Goal: Task Accomplishment & Management: Manage account settings

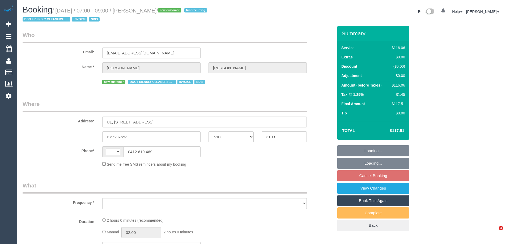
select select "VIC"
select select "number:27"
select select "number:14"
select select "number:19"
select select "number:36"
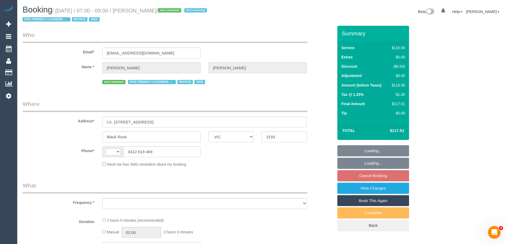
select select "number:34"
select select "string:AU"
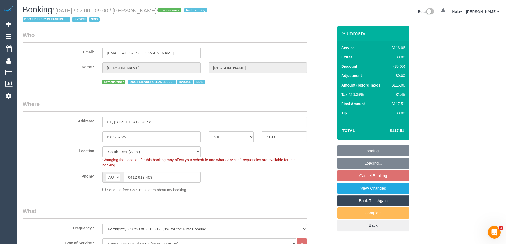
select select "object:1375"
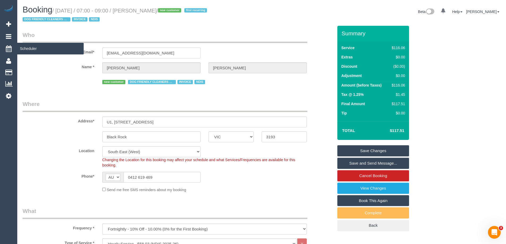
drag, startPoint x: 157, startPoint y: 53, endPoint x: 0, endPoint y: 53, distance: 157.2
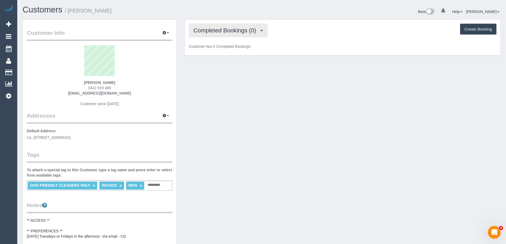
click at [216, 32] on span "Completed Bookings (0)" at bounding box center [225, 30] width 65 height 7
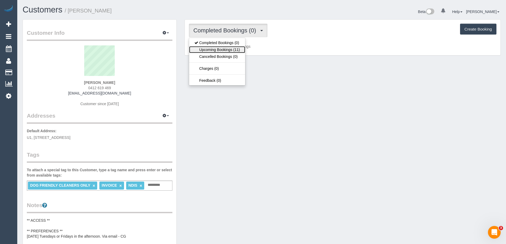
click at [216, 52] on link "Upcoming Bookings (11)" at bounding box center [217, 49] width 56 height 7
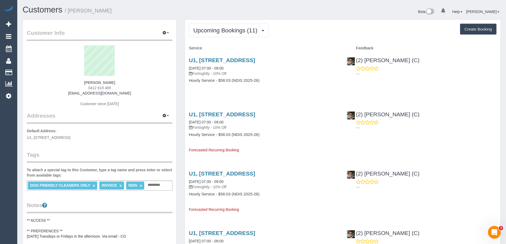
drag, startPoint x: 426, startPoint y: 0, endPoint x: 316, endPoint y: 58, distance: 123.5
click at [316, 58] on h3 "U1, 39 Fourth Street, Black Rock, VIC 3193" at bounding box center [264, 60] width 150 height 6
click at [231, 32] on span "Upcoming Bookings (11)" at bounding box center [226, 30] width 67 height 7
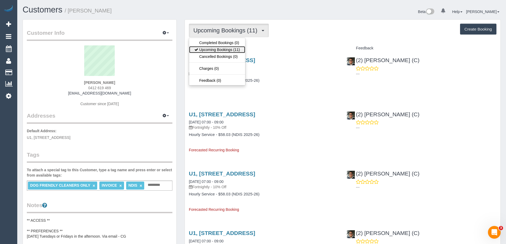
click at [231, 47] on link "Upcoming Bookings (11)" at bounding box center [217, 49] width 56 height 7
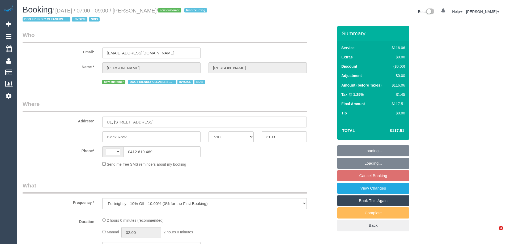
select select "VIC"
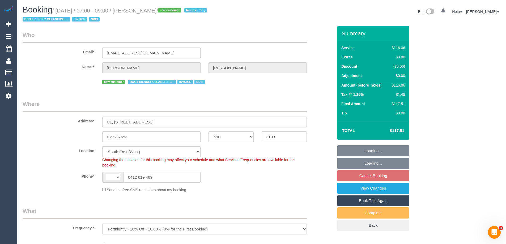
select select "object:406"
select select "string:AU"
select select "number:27"
select select "number:14"
select select "number:19"
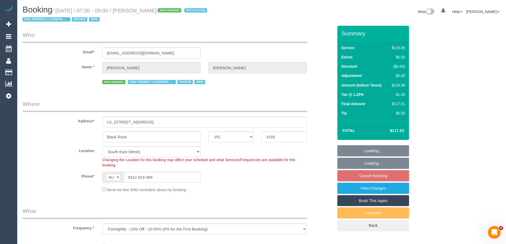
select select "number:36"
select select "number:34"
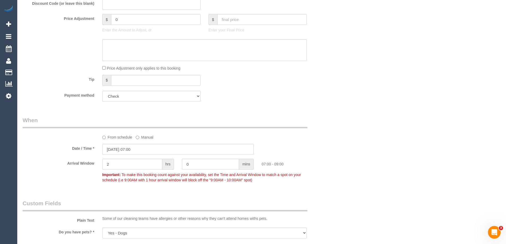
scroll to position [152, 0]
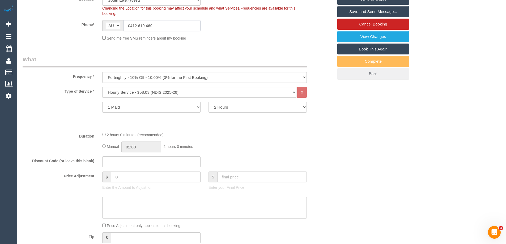
click at [166, 25] on input "0412 619 469" at bounding box center [161, 25] width 77 height 11
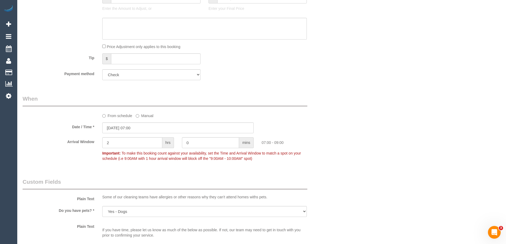
scroll to position [337, 0]
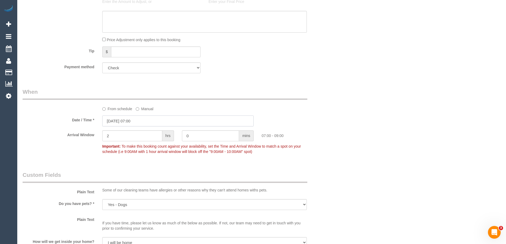
click at [135, 121] on input "13/08/2025 07:00" at bounding box center [177, 120] width 151 height 11
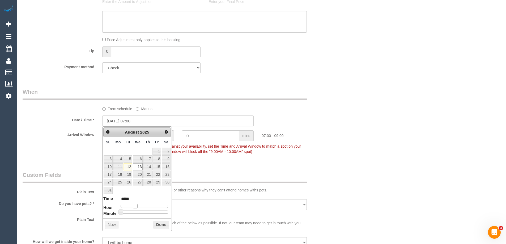
type input "13/08/2025 08:00"
type input "*****"
drag, startPoint x: 135, startPoint y: 207, endPoint x: 138, endPoint y: 207, distance: 2.9
click at [138, 207] on span at bounding box center [137, 206] width 5 height 5
click at [155, 225] on button "Done" at bounding box center [161, 225] width 16 height 8
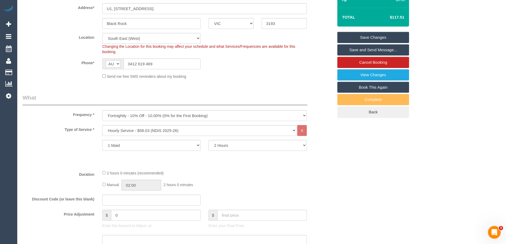
scroll to position [45, 0]
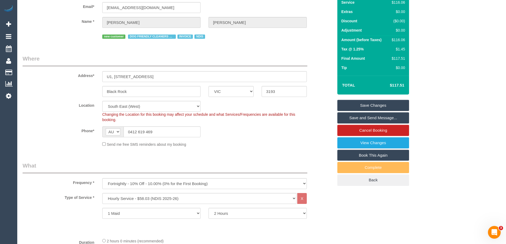
click at [357, 104] on link "Save Changes" at bounding box center [373, 105] width 72 height 11
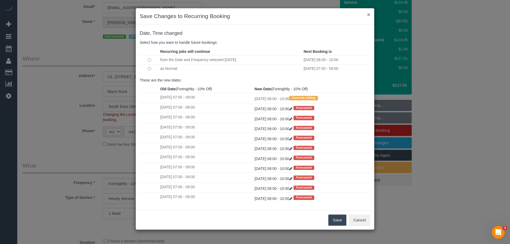
click at [367, 16] on button "×" at bounding box center [368, 15] width 3 height 6
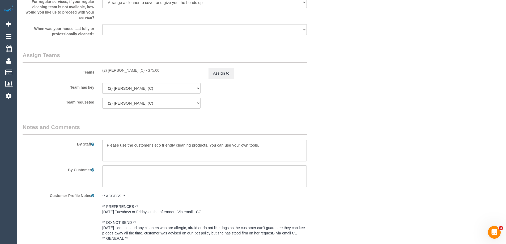
scroll to position [656, 0]
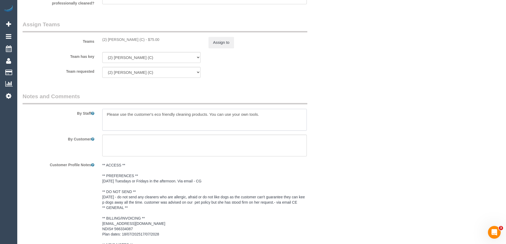
click at [274, 119] on textarea at bounding box center [204, 120] width 204 height 22
drag, startPoint x: 239, startPoint y: 123, endPoint x: 228, endPoint y: 122, distance: 11.7
click at [228, 122] on textarea at bounding box center [204, 120] width 204 height 22
click at [107, 120] on textarea at bounding box center [204, 120] width 204 height 22
click at [107, 121] on textarea at bounding box center [204, 120] width 204 height 22
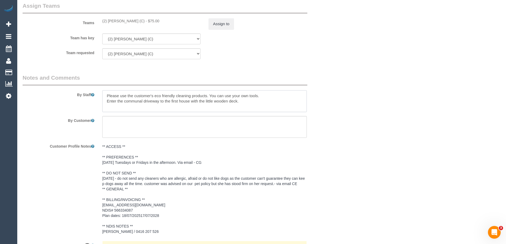
scroll to position [683, 0]
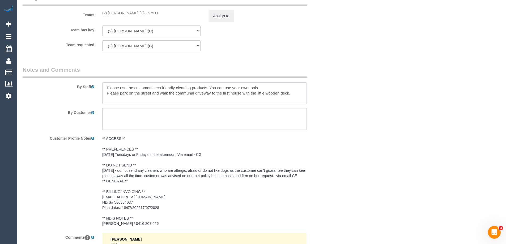
click at [169, 93] on textarea at bounding box center [204, 93] width 204 height 22
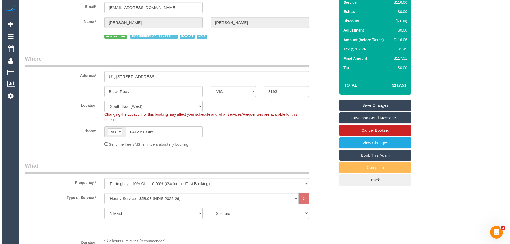
scroll to position [0, 0]
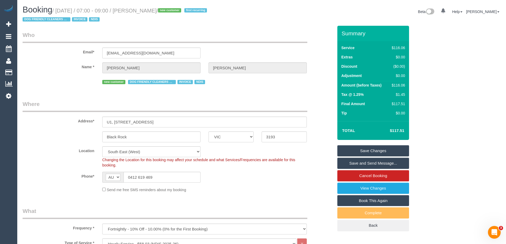
type textarea "Please use the customer's eco friendly cleaning products. You can use your own …"
click at [367, 150] on link "Save Changes" at bounding box center [373, 150] width 72 height 11
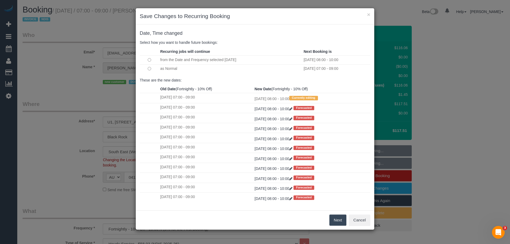
click at [333, 220] on button "Next" at bounding box center [337, 219] width 17 height 11
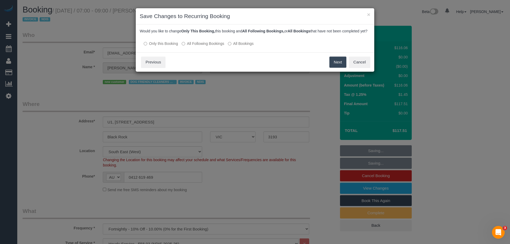
click at [194, 46] on label "All Following Bookings" at bounding box center [203, 43] width 42 height 5
click at [339, 65] on button "Save" at bounding box center [337, 62] width 18 height 11
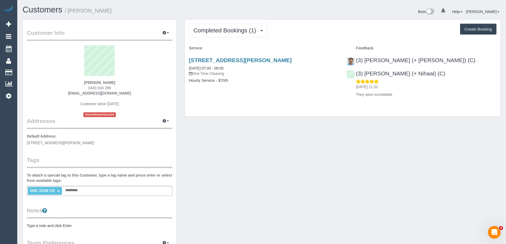
drag, startPoint x: 122, startPoint y: 83, endPoint x: 64, endPoint y: 82, distance: 57.3
click at [64, 82] on div "Jasmine Proust 0433 034 288 jasmineproust@gmail.com Customer since 2025 Unconfi…" at bounding box center [99, 81] width 145 height 72
copy strong "Jasmine Proust"
click at [58, 191] on link "×" at bounding box center [58, 191] width 2 height 5
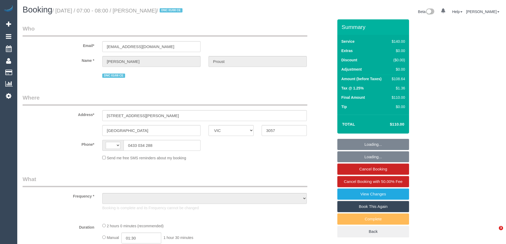
select select "VIC"
select select "string:AU"
select select "number:28"
select select "number:14"
select select "number:19"
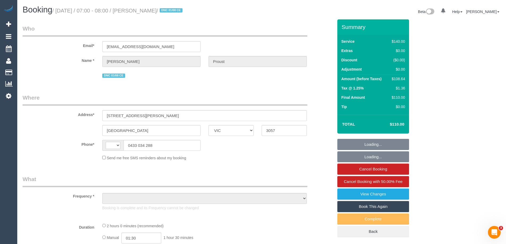
select select "number:36"
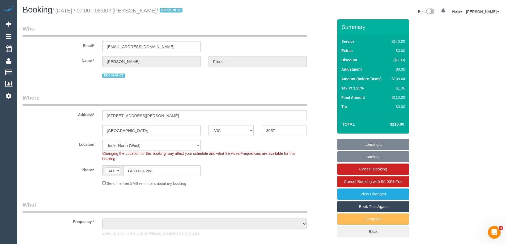
select select "object:737"
select select "string:stripe-pm_1RqlAb2GScqysDRVsdGMN3A0"
select select "object:1787"
drag, startPoint x: 163, startPoint y: 171, endPoint x: 91, endPoint y: 168, distance: 72.3
click at [52, 161] on sui-booking-location "Location Office City East (North) East (South) Inner East Inner North (East) In…" at bounding box center [178, 163] width 311 height 46
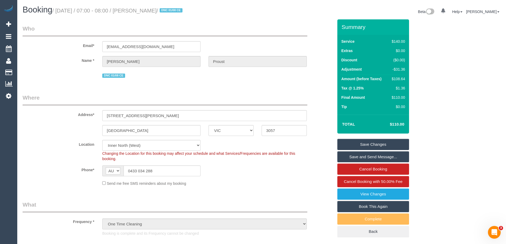
click at [277, 96] on legend "Where" at bounding box center [165, 100] width 285 height 12
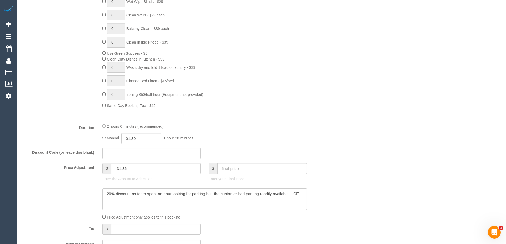
scroll to position [398, 0]
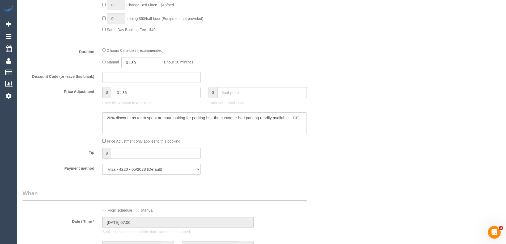
drag, startPoint x: 156, startPoint y: 92, endPoint x: 20, endPoint y: 87, distance: 136.0
click at [20, 87] on div "Who Email* jasmineproust@gmail.com Name * Jasmine Proust DNC 01/08 CE Where Add…" at bounding box center [178, 178] width 319 height 1115
type input "0"
click at [270, 92] on input "text" at bounding box center [261, 92] width 89 height 11
type input "0"
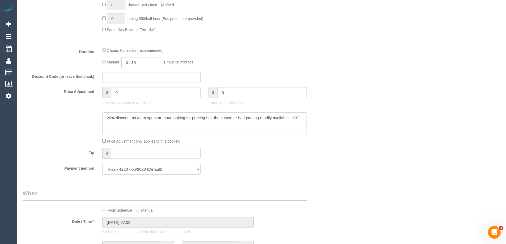
click at [258, 126] on textarea at bounding box center [204, 123] width 204 height 22
type input "-140"
click at [302, 119] on textarea at bounding box center [204, 123] width 204 height 22
drag, startPoint x: 115, startPoint y: 118, endPoint x: 71, endPoint y: 115, distance: 44.1
click at [71, 115] on div at bounding box center [178, 123] width 319 height 22
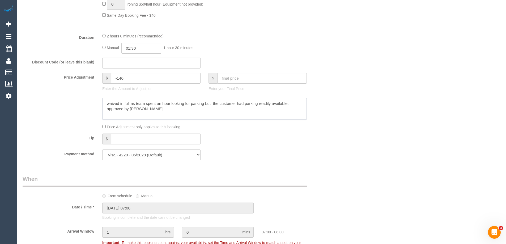
scroll to position [425, 0]
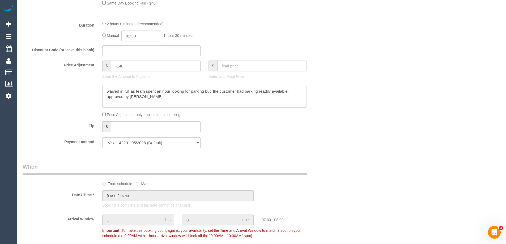
click at [158, 97] on textarea at bounding box center [204, 97] width 204 height 22
drag, startPoint x: 158, startPoint y: 97, endPoint x: 44, endPoint y: 90, distance: 114.4
click at [44, 90] on div at bounding box center [178, 97] width 319 height 22
type textarea "waived in full as team spent an hour looking for parking but the customer had p…"
click at [46, 91] on div at bounding box center [178, 97] width 319 height 22
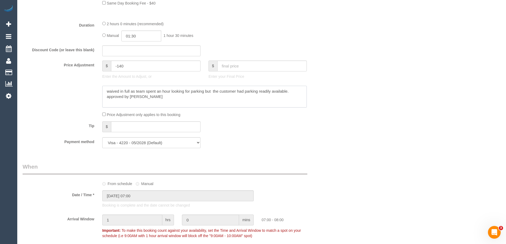
drag, startPoint x: 103, startPoint y: 90, endPoint x: 251, endPoint y: 112, distance: 149.8
click at [251, 112] on sui-booking-price-adjustment "Price Adjustment $ -140 Enter the Amount to Adjust, or $ Enter your Final Price…" at bounding box center [178, 89] width 311 height 57
click at [221, 103] on textarea at bounding box center [204, 97] width 204 height 22
drag, startPoint x: 200, startPoint y: 98, endPoint x: 45, endPoint y: 81, distance: 156.0
click at [45, 81] on sui-booking-price-adjustment "Price Adjustment $ -140 Enter the Amount to Adjust, or $ Enter your Final Price…" at bounding box center [178, 89] width 311 height 57
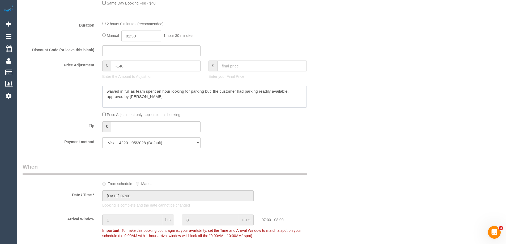
click at [105, 92] on textarea at bounding box center [204, 97] width 204 height 22
drag, startPoint x: 106, startPoint y: 92, endPoint x: 244, endPoint y: 98, distance: 138.7
click at [244, 98] on textarea at bounding box center [204, 97] width 204 height 22
click at [204, 100] on textarea at bounding box center [204, 97] width 204 height 22
drag, startPoint x: 184, startPoint y: 101, endPoint x: 28, endPoint y: 71, distance: 158.2
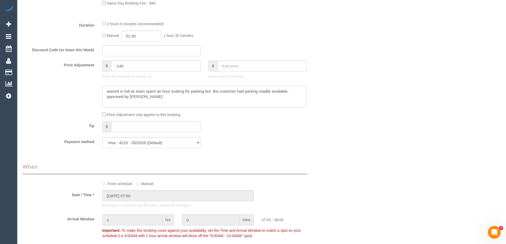
click at [37, 75] on sui-booking-price-adjustment "Price Adjustment $ -140 Enter the Amount to Adjust, or $ Enter your Final Price…" at bounding box center [178, 89] width 311 height 57
click at [105, 93] on textarea at bounding box center [204, 97] width 204 height 22
drag, startPoint x: 104, startPoint y: 92, endPoint x: 187, endPoint y: 106, distance: 84.8
click at [187, 106] on textarea at bounding box center [204, 97] width 204 height 22
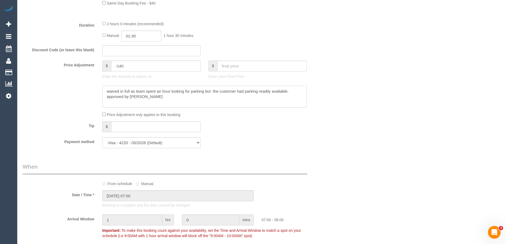
drag, startPoint x: 106, startPoint y: 91, endPoint x: 157, endPoint y: 97, distance: 51.4
click at [157, 97] on textarea at bounding box center [204, 97] width 204 height 22
click at [158, 97] on textarea at bounding box center [204, 97] width 204 height 22
drag, startPoint x: 106, startPoint y: 92, endPoint x: 168, endPoint y: 95, distance: 61.7
click at [168, 95] on textarea at bounding box center [204, 97] width 204 height 22
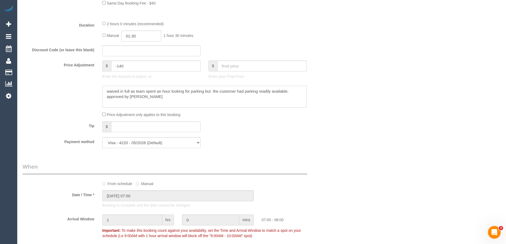
click at [172, 99] on textarea at bounding box center [204, 97] width 204 height 22
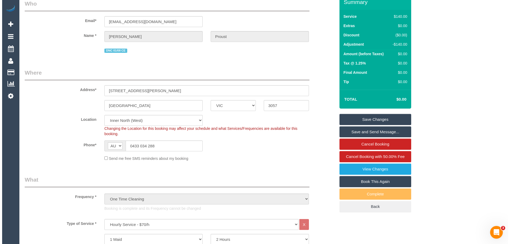
scroll to position [0, 0]
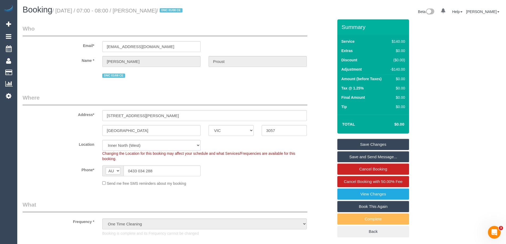
click at [370, 143] on link "Save Changes" at bounding box center [373, 144] width 72 height 11
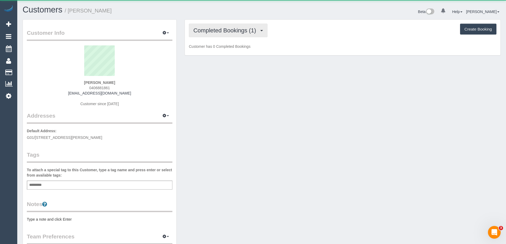
click at [207, 35] on button "Completed Bookings (1)" at bounding box center [228, 31] width 79 height 14
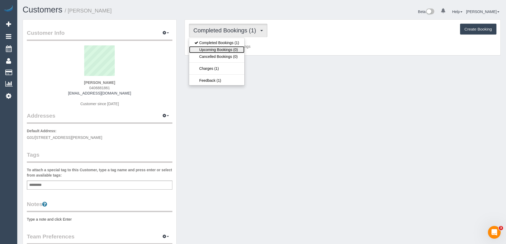
click at [210, 52] on link "Upcoming Bookings (0)" at bounding box center [216, 49] width 55 height 7
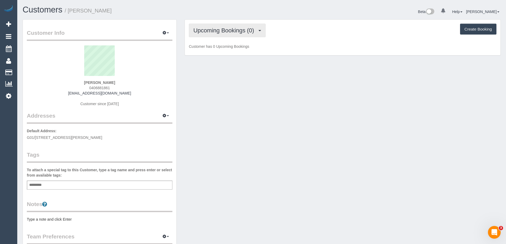
click at [207, 34] on button "Upcoming Bookings (0)" at bounding box center [227, 31] width 77 height 14
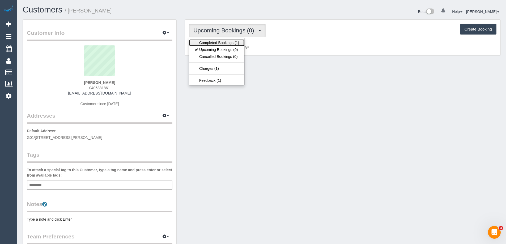
click at [208, 44] on link "Completed Bookings (1)" at bounding box center [216, 42] width 55 height 7
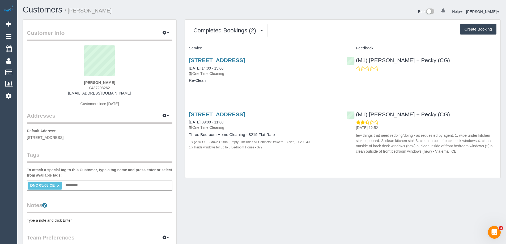
drag, startPoint x: 116, startPoint y: 88, endPoint x: 69, endPoint y: 86, distance: 47.5
click at [69, 86] on div "[PERSON_NAME] 0437208262 [EMAIL_ADDRESS][DOMAIN_NAME] Customer since [DATE]" at bounding box center [99, 78] width 145 height 66
copy span "0437208262"
click at [206, 68] on link "[DATE] 14:00 - 15:00" at bounding box center [206, 68] width 35 height 4
drag, startPoint x: 126, startPoint y: 81, endPoint x: 70, endPoint y: 78, distance: 55.5
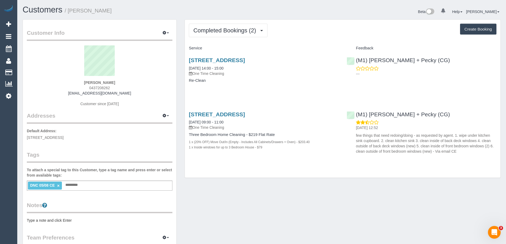
click at [70, 78] on div "[PERSON_NAME] 0437208262 [EMAIL_ADDRESS][DOMAIN_NAME] Customer since [DATE]" at bounding box center [99, 78] width 145 height 66
copy div "[PERSON_NAME]"
click at [230, 36] on button "Completed Bookings (2)" at bounding box center [228, 31] width 79 height 14
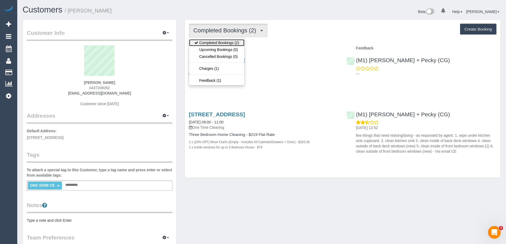
click at [227, 42] on link "Completed Bookings (2)" at bounding box center [216, 42] width 55 height 7
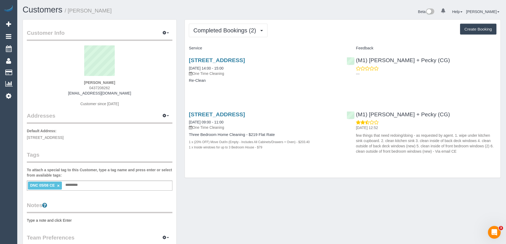
click at [57, 185] on link "×" at bounding box center [58, 185] width 2 height 5
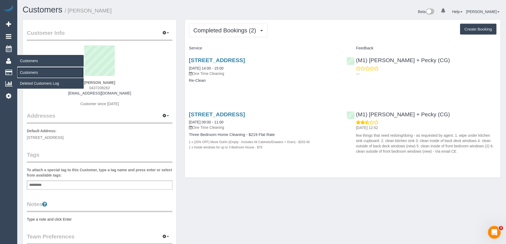
click at [30, 74] on link "Customers" at bounding box center [50, 72] width 66 height 11
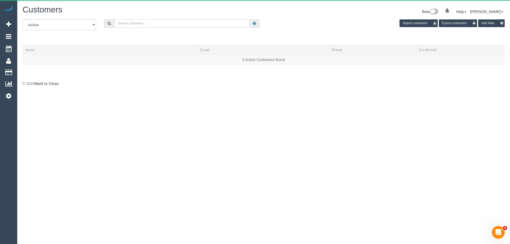
click at [175, 22] on input "text" at bounding box center [181, 23] width 135 height 8
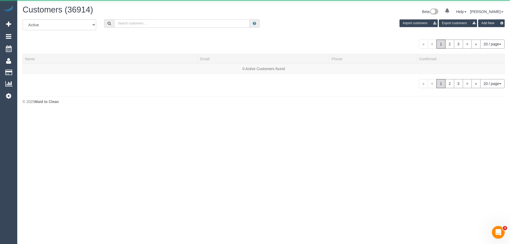
paste input "eakins.tim@gmail.com"
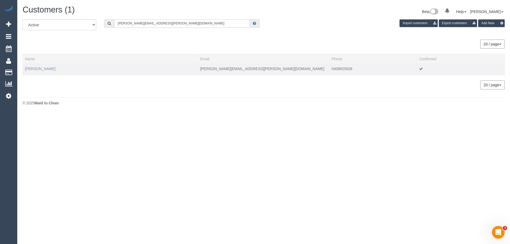
type input "eakins.tim@gmail.com"
click at [29, 70] on link "Tim Eakins" at bounding box center [40, 69] width 31 height 4
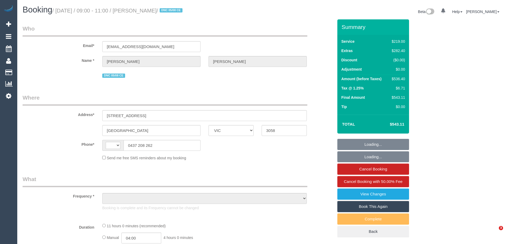
select select "VIC"
select select "string:AU"
select select "object:591"
select select "string:stripe-pm_1RpeFk2GScqysDRVp0L3NiXM"
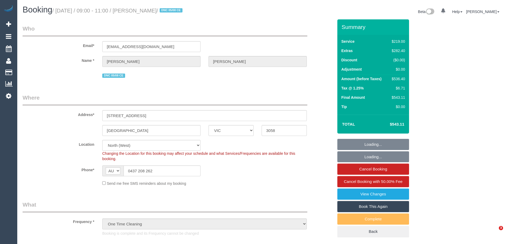
select select "object:840"
select select "VIC"
select select "number:28"
select select "number:15"
select select "number:19"
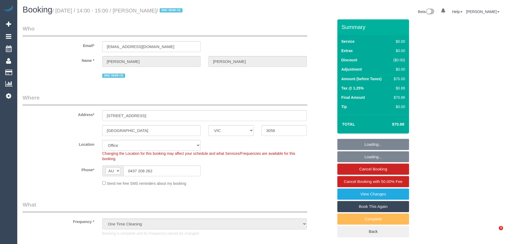
select select "number:24"
select select "number:13"
select select "object:720"
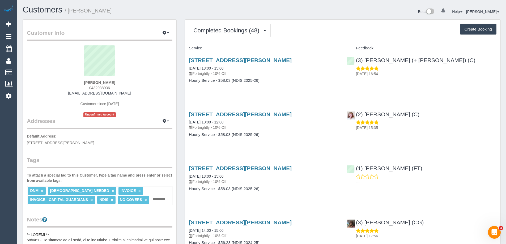
drag, startPoint x: 121, startPoint y: 88, endPoint x: 44, endPoint y: 87, distance: 77.0
click at [44, 87] on div "Chantelle Roberts 0432938936 suns4in35891@gmail.com Customer since 2023 Unconfi…" at bounding box center [99, 81] width 145 height 72
copy span "0432938936"
click at [102, 86] on span "0432938936" at bounding box center [99, 88] width 21 height 4
drag, startPoint x: 113, startPoint y: 87, endPoint x: 87, endPoint y: 87, distance: 26.0
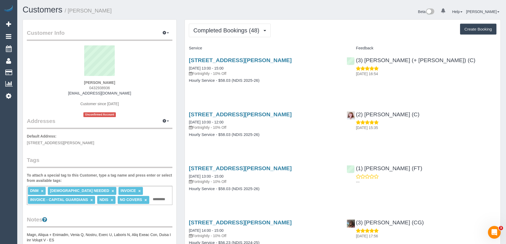
click at [87, 87] on div "Chantelle Roberts 0432938936 suns4in35891@gmail.com Customer since 2023 Unconfi…" at bounding box center [99, 81] width 145 height 72
copy span "0432938936"
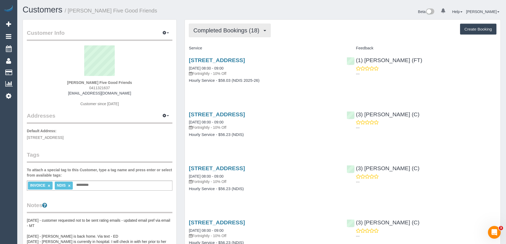
click at [222, 31] on span "Completed Bookings (18)" at bounding box center [227, 30] width 68 height 7
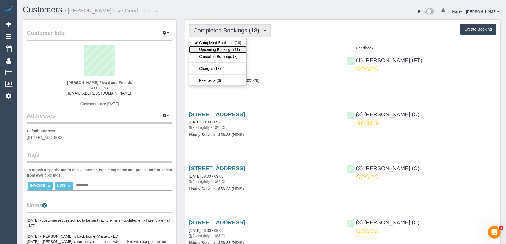
click at [215, 50] on link "Upcoming Bookings (11)" at bounding box center [217, 49] width 57 height 7
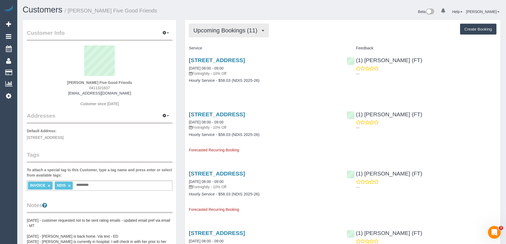
click at [208, 25] on button "Upcoming Bookings (11)" at bounding box center [229, 31] width 80 height 14
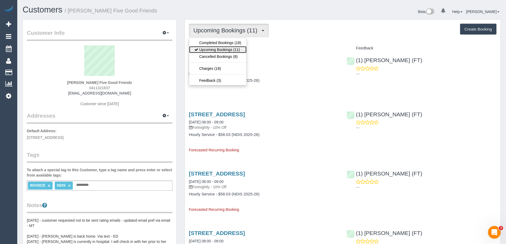
click at [214, 49] on link "Upcoming Bookings (11)" at bounding box center [217, 49] width 57 height 7
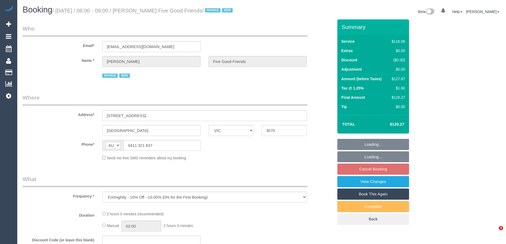
select select "VIC"
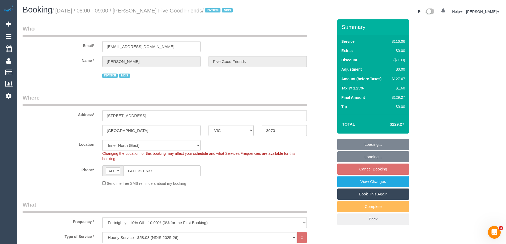
select select "object:591"
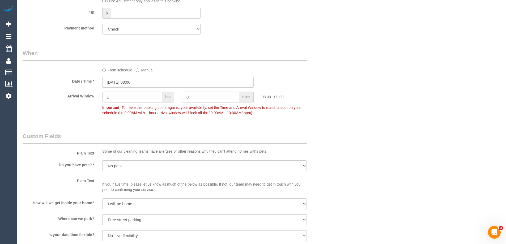
scroll to position [372, 0]
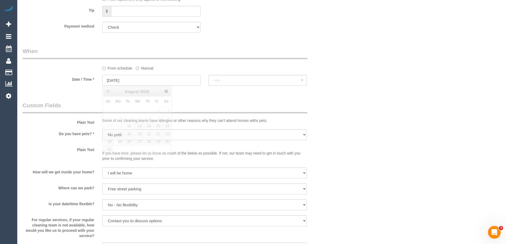
click at [112, 79] on input "25/08/2025" at bounding box center [151, 80] width 98 height 11
click at [220, 83] on button "07:00 - 08:00" at bounding box center [257, 80] width 98 height 11
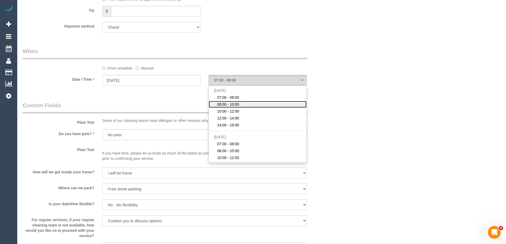
click at [229, 109] on ul "Mon August 25th 07:00 - 08:00 08:00 - 10:00 10:00 - 12:00 12:00 - 14:00 14:00 -…" at bounding box center [258, 124] width 98 height 74
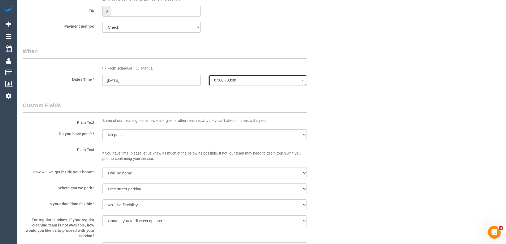
click at [233, 84] on button "07:00 - 08:00" at bounding box center [257, 80] width 98 height 11
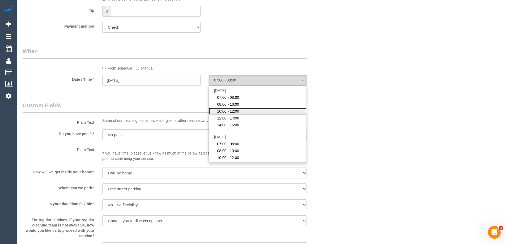
click at [228, 114] on span "10:00 - 12:00" at bounding box center [228, 111] width 22 height 5
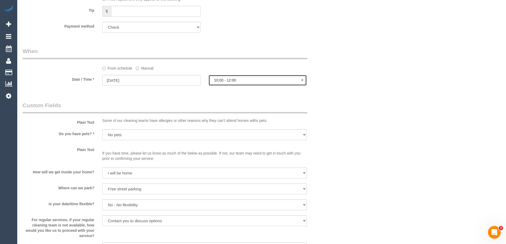
click at [226, 81] on span "10:00 - 12:00" at bounding box center [257, 80] width 87 height 4
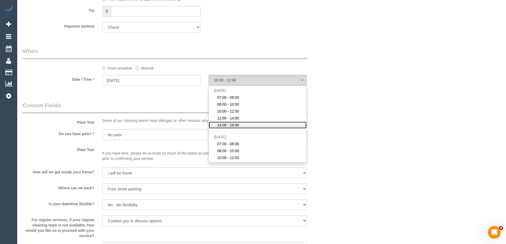
click at [230, 126] on span "14:00 - 16:00" at bounding box center [228, 124] width 22 height 5
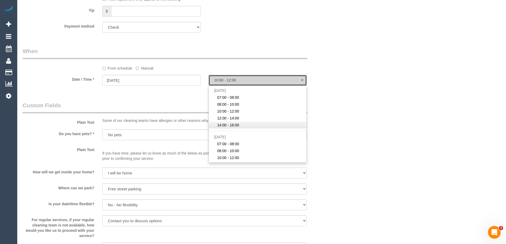
select select "spot30"
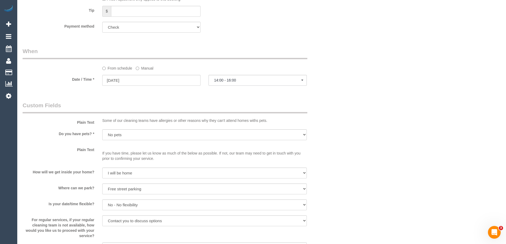
click at [123, 107] on legend "Custom Fields" at bounding box center [165, 107] width 285 height 12
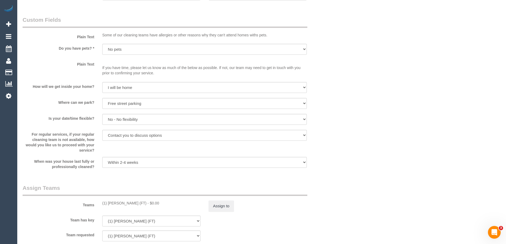
scroll to position [557, 0]
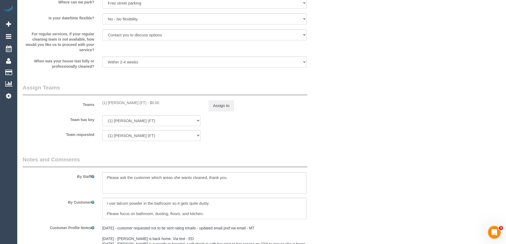
drag, startPoint x: 146, startPoint y: 104, endPoint x: 101, endPoint y: 107, distance: 44.7
click at [101, 107] on div "Teams (1) Debbie Brodjanac (FT) - $0.00 Assign to" at bounding box center [178, 98] width 319 height 28
copy div "(1) Debbie Brodjanac (FT)"
click at [217, 105] on button "Assign to" at bounding box center [220, 105] width 25 height 11
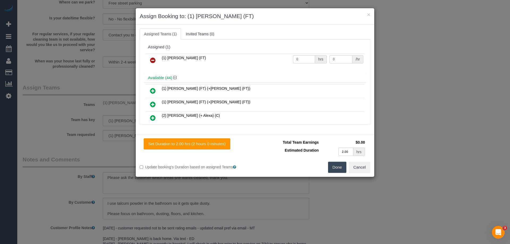
click at [153, 62] on icon at bounding box center [153, 60] width 6 height 6
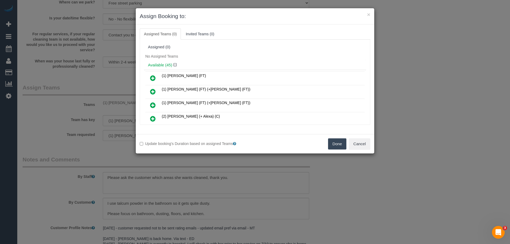
click at [339, 146] on button "Done" at bounding box center [337, 143] width 19 height 11
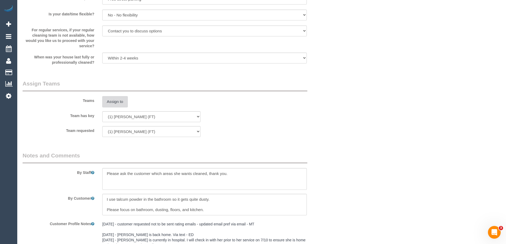
scroll to position [689, 0]
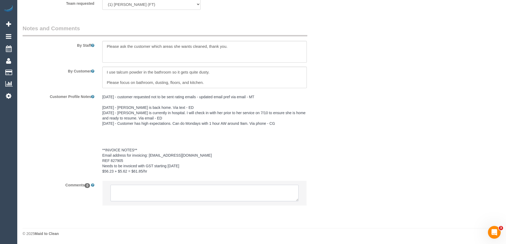
click at [152, 195] on textarea at bounding box center [204, 193] width 188 height 16
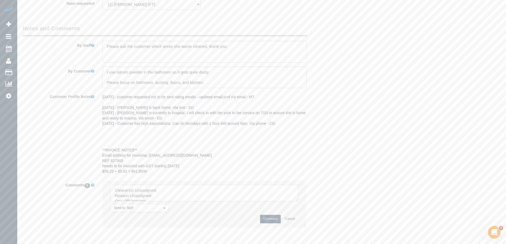
drag, startPoint x: 297, startPoint y: 199, endPoint x: 363, endPoint y: 254, distance: 86.5
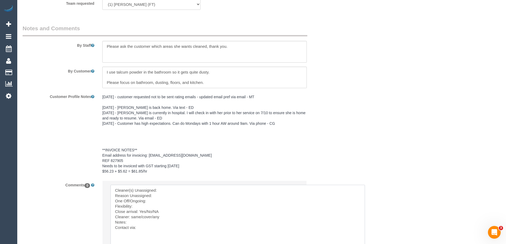
click at [166, 187] on textarea at bounding box center [237, 221] width 254 height 72
paste textarea "(1) [PERSON_NAME] (FT)"
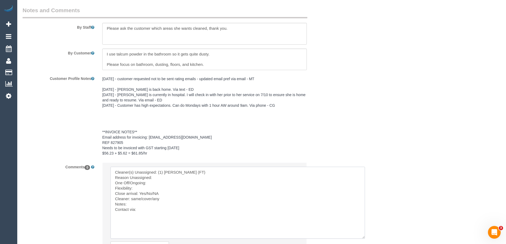
scroll to position [715, 0]
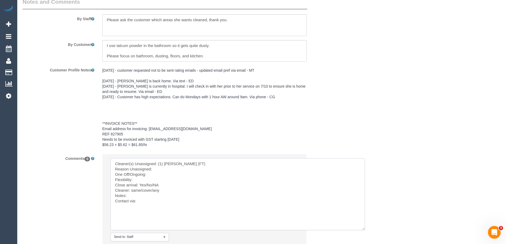
click at [158, 170] on textarea at bounding box center [237, 194] width 254 height 72
click at [149, 198] on textarea at bounding box center [237, 194] width 254 height 72
click at [151, 201] on textarea at bounding box center [237, 194] width 254 height 72
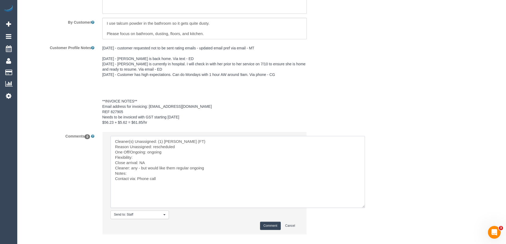
scroll to position [766, 0]
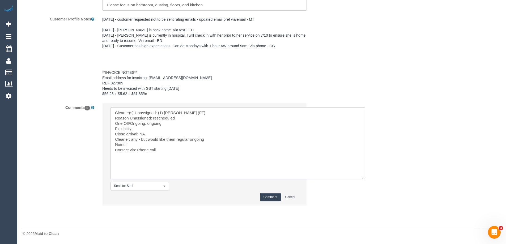
type textarea "Cleaner(s) Unassigned: (1) Debbie Brodjanac (FT) Reason Unassigned: rescheduled…"
click at [272, 197] on button "Comment" at bounding box center [270, 197] width 21 height 8
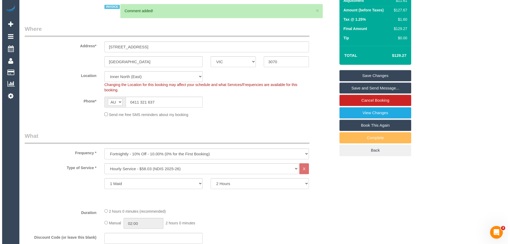
scroll to position [0, 0]
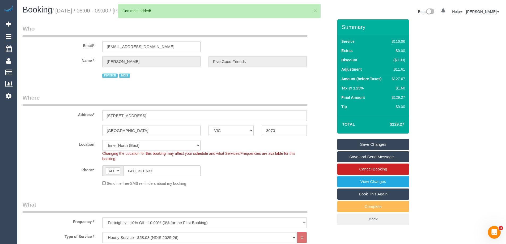
click at [370, 143] on link "Save Changes" at bounding box center [373, 144] width 72 height 11
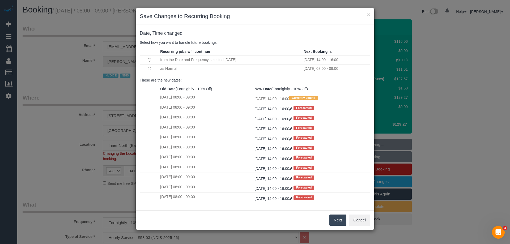
click at [339, 221] on button "Next" at bounding box center [337, 219] width 17 height 11
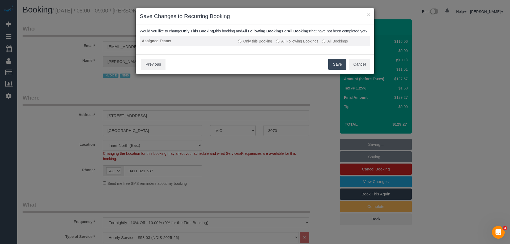
click at [293, 44] on label "All Following Bookings" at bounding box center [297, 40] width 42 height 5
click at [332, 70] on button "Save" at bounding box center [337, 64] width 18 height 11
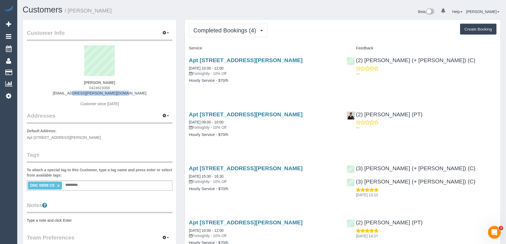
drag, startPoint x: 127, startPoint y: 95, endPoint x: 75, endPoint y: 94, distance: 52.0
click at [75, 94] on div "[PERSON_NAME] 0424619368 [EMAIL_ADDRESS][PERSON_NAME][DOMAIN_NAME] Customer sin…" at bounding box center [99, 78] width 145 height 66
click at [133, 93] on div "[PERSON_NAME] 0424619368 [EMAIL_ADDRESS][PERSON_NAME][DOMAIN_NAME] Customer sin…" at bounding box center [99, 78] width 145 height 66
drag, startPoint x: 134, startPoint y: 95, endPoint x: 76, endPoint y: 95, distance: 58.4
click at [80, 95] on div "Osnat Horovitz 0424619368 osnat.horovitz@gmail.com Customer since 2025" at bounding box center [99, 78] width 145 height 66
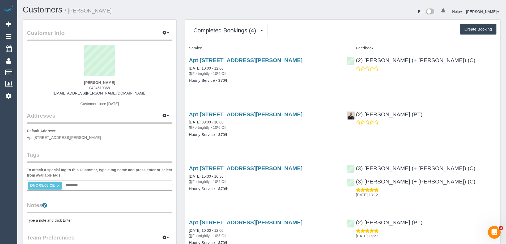
click at [75, 94] on div "Osnat Horovitz 0424619368 osnat.horovitz@gmail.com Customer since 2025" at bounding box center [99, 78] width 145 height 66
drag, startPoint x: 74, startPoint y: 94, endPoint x: 144, endPoint y: 94, distance: 70.1
click at [144, 94] on div "Osnat Horovitz 0424619368 osnat.horovitz@gmail.com Customer since 2025" at bounding box center [99, 78] width 145 height 66
copy link "osnat.horovitz@gmail.com"
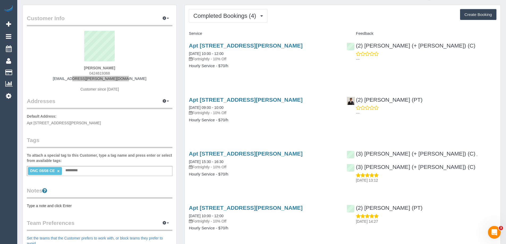
scroll to position [27, 0]
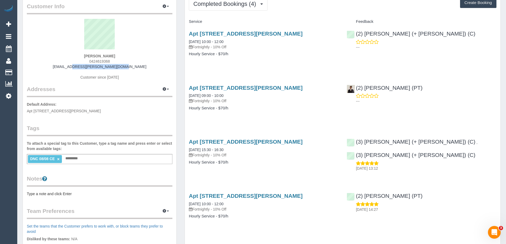
drag, startPoint x: 236, startPoint y: 40, endPoint x: 184, endPoint y: 43, distance: 51.9
click at [184, 43] on div "Completed Bookings (4) Completed Bookings (4) Upcoming Bookings (11) Cancelled …" at bounding box center [342, 120] width 316 height 254
copy link "08/08/2025 10:00 - 12:00"
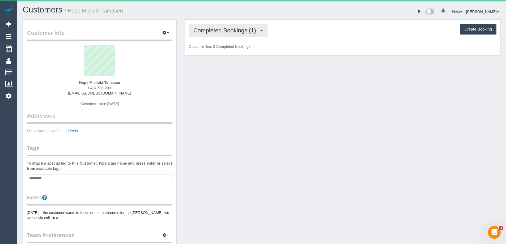
scroll to position [394, 506]
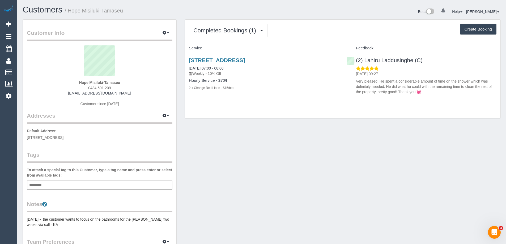
drag, startPoint x: 124, startPoint y: 83, endPoint x: 58, endPoint y: 81, distance: 66.4
click at [58, 81] on div "Hope Misiluki-Tamaseu 0434 691 209 [EMAIL_ADDRESS][DOMAIN_NAME] Customer since …" at bounding box center [99, 78] width 145 height 66
copy strong "Hope Misiluki-Tamaseu"
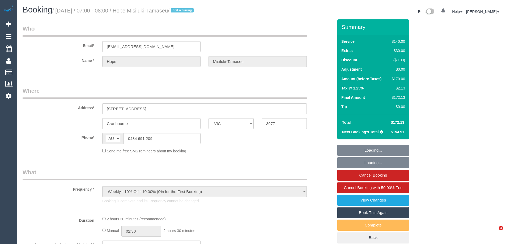
select select "VIC"
select select "string:stripe-pm_1RrblE2GScqysDRVh7ANm5dw"
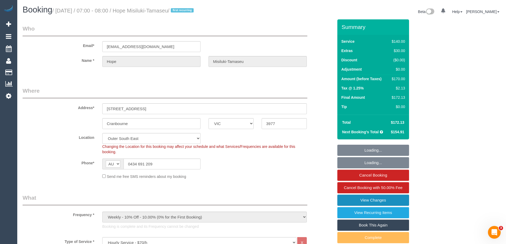
select select "object:717"
select select "spot1"
select select "number:27"
select select "number:17"
select select "number:19"
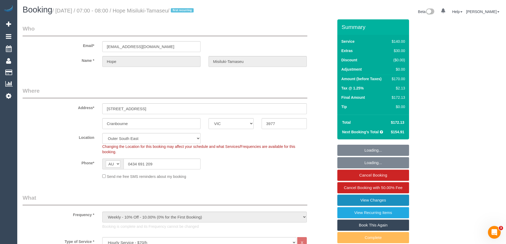
select select "number:24"
select select "number:34"
select select "number:26"
click at [376, 201] on link "View Changes" at bounding box center [373, 200] width 72 height 11
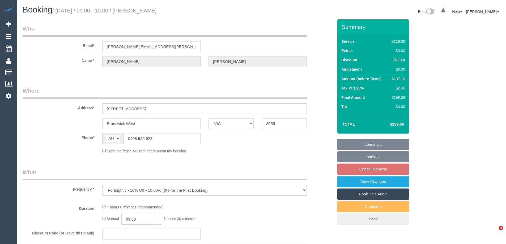
select select "VIC"
select select "string:stripe-pm_1PSTU82GScqysDRVltfeHtEI"
select select "number:28"
select select "number:15"
select select "number:18"
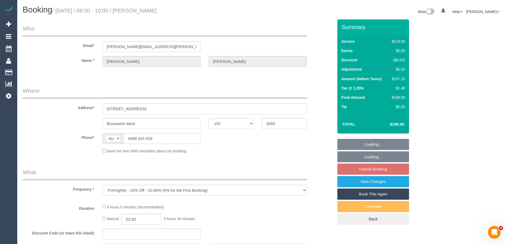
select select "number:22"
select select "number:12"
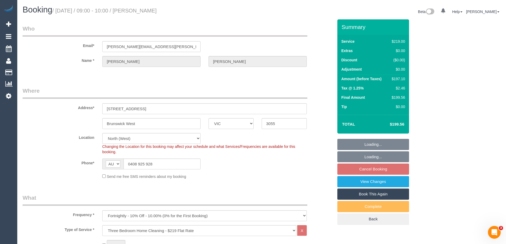
select select "object:798"
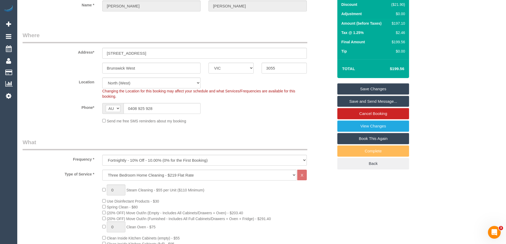
scroll to position [53, 0]
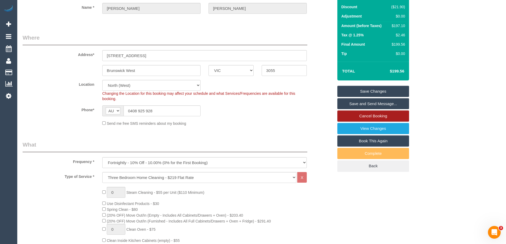
click at [388, 116] on link "Cancel Booking" at bounding box center [373, 115] width 72 height 11
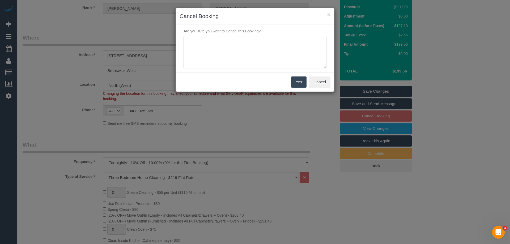
click at [224, 40] on textarea at bounding box center [254, 52] width 143 height 32
type textarea "Wanting to skip while regular team are away - CE"
click at [300, 85] on button "Yes" at bounding box center [298, 81] width 15 height 11
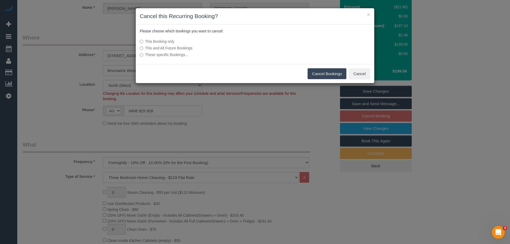
drag, startPoint x: 147, startPoint y: 42, endPoint x: 176, endPoint y: 42, distance: 28.9
click at [176, 42] on label "This Booking only" at bounding box center [215, 41] width 151 height 5
click at [178, 43] on label "This Booking only" at bounding box center [215, 41] width 151 height 5
click at [328, 72] on button "Cancel Bookings" at bounding box center [326, 73] width 39 height 11
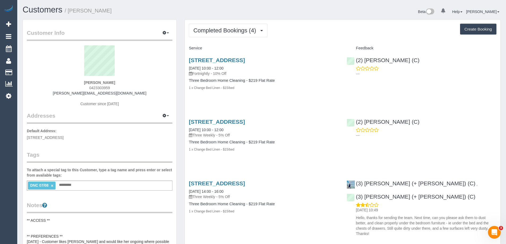
drag, startPoint x: 111, startPoint y: 88, endPoint x: 64, endPoint y: 85, distance: 47.1
click at [70, 86] on div "[PERSON_NAME] 0423303959 [PERSON_NAME][EMAIL_ADDRESS][DOMAIN_NAME] Customer sin…" at bounding box center [99, 78] width 145 height 66
copy span "0423303959"
click at [115, 83] on div "[PERSON_NAME] 0423303959 [PERSON_NAME][EMAIL_ADDRESS][DOMAIN_NAME] Customer sin…" at bounding box center [99, 78] width 145 height 66
drag, startPoint x: 125, startPoint y: 81, endPoint x: 86, endPoint y: 83, distance: 39.1
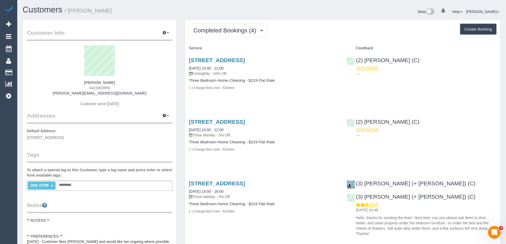
click at [86, 83] on div "[PERSON_NAME] 0423303959 [PERSON_NAME][EMAIL_ADDRESS][DOMAIN_NAME] Customer sin…" at bounding box center [99, 78] width 145 height 66
copy strong "[PERSON_NAME]"
drag, startPoint x: 246, startPoint y: 68, endPoint x: 187, endPoint y: 69, distance: 59.5
click at [187, 69] on div "[STREET_ADDRESS] [DATE] 10:00 - 12:00 Fortnightly - 10% Off Three Bedroom Home …" at bounding box center [264, 77] width 158 height 48
copy link "[DATE] 10:00 - 12:00"
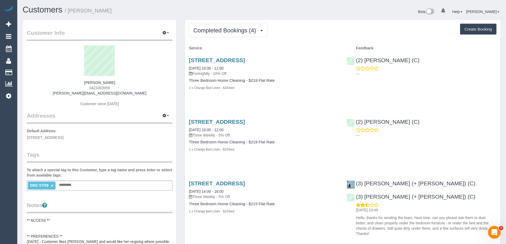
copy link "[DATE] 10:00 - 12:00"
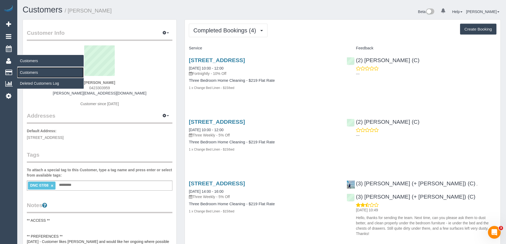
drag, startPoint x: 24, startPoint y: 72, endPoint x: 23, endPoint y: 68, distance: 3.3
click at [24, 72] on link "Customers" at bounding box center [50, 72] width 66 height 11
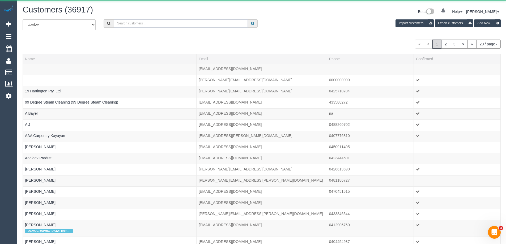
click at [149, 22] on input "text" at bounding box center [181, 23] width 134 height 8
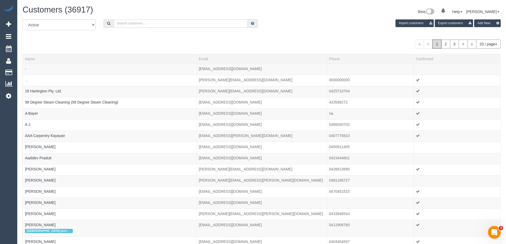
paste input "61437130376"
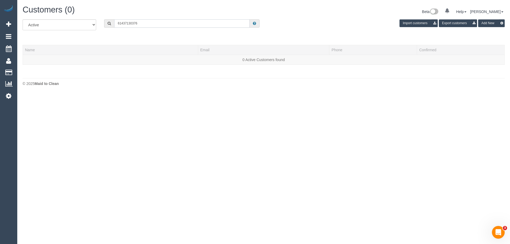
drag, startPoint x: 122, startPoint y: 23, endPoint x: 76, endPoint y: 16, distance: 46.1
click at [84, 16] on div "Customers (0) Beta 0 Your Notifications You have 0 alerts Help Help Docs Take a…" at bounding box center [263, 47] width 492 height 94
drag, startPoint x: 148, startPoint y: 23, endPoint x: 25, endPoint y: 20, distance: 123.0
click at [25, 20] on div "All Active Archived 0437130376 Import customers Export customers Add New" at bounding box center [264, 26] width 490 height 15
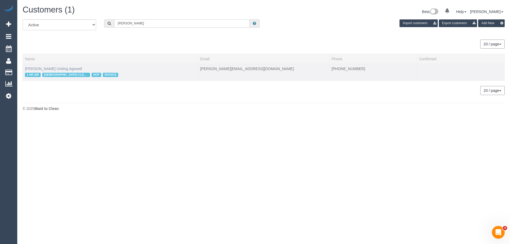
type input "[PERSON_NAME]"
click at [44, 70] on link "[PERSON_NAME] Uniting Agewell" at bounding box center [53, 69] width 57 height 4
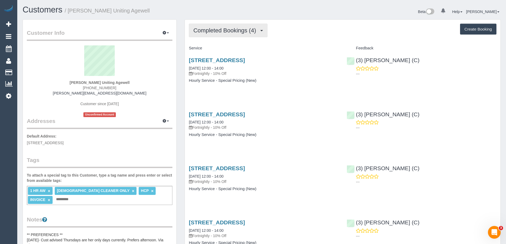
click at [207, 32] on span "Completed Bookings (4)" at bounding box center [225, 30] width 65 height 7
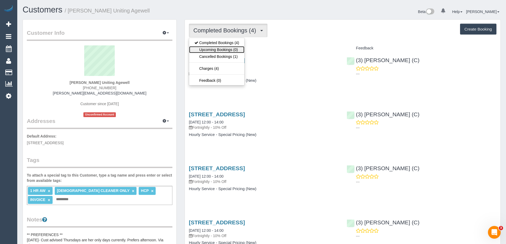
click at [207, 48] on link "Upcoming Bookings (0)" at bounding box center [216, 49] width 55 height 7
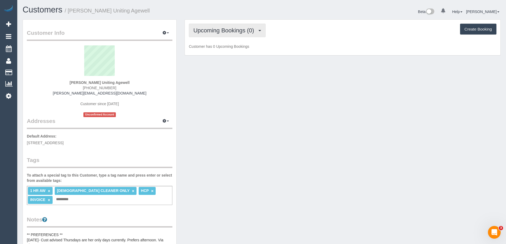
click at [225, 35] on button "Upcoming Bookings (0)" at bounding box center [227, 31] width 77 height 14
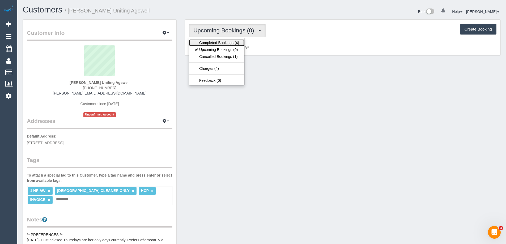
click at [219, 44] on link "Completed Bookings (4)" at bounding box center [216, 42] width 55 height 7
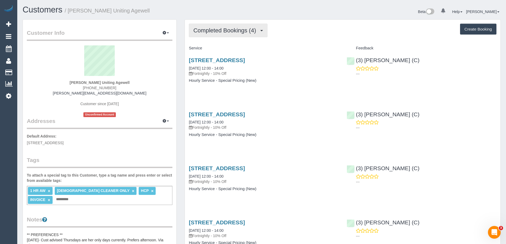
click at [220, 32] on span "Completed Bookings (4)" at bounding box center [225, 30] width 65 height 7
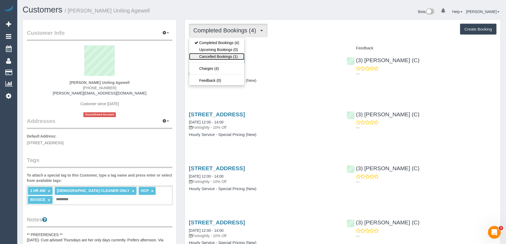
click at [221, 55] on link "Cancelled Bookings (1)" at bounding box center [216, 56] width 55 height 7
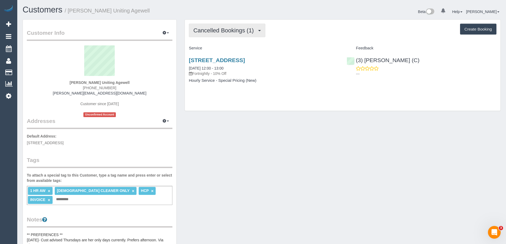
click at [241, 27] on button "Cancelled Bookings (1)" at bounding box center [227, 31] width 76 height 14
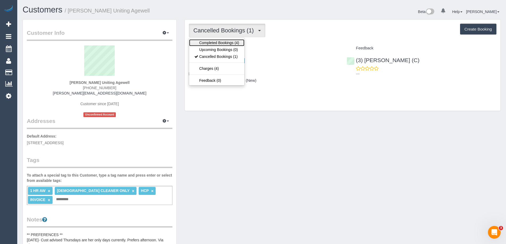
click at [233, 40] on link "Completed Bookings (4)" at bounding box center [216, 42] width 55 height 7
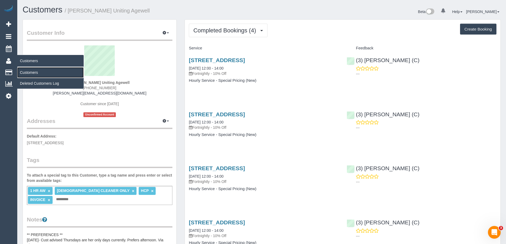
click at [25, 72] on link "Customers" at bounding box center [50, 72] width 66 height 11
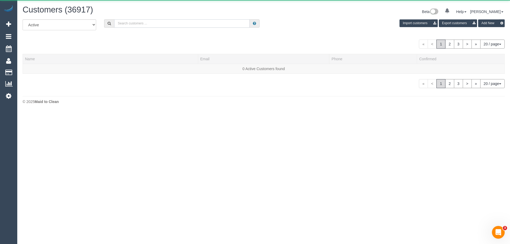
click at [172, 20] on input "text" at bounding box center [181, 23] width 135 height 8
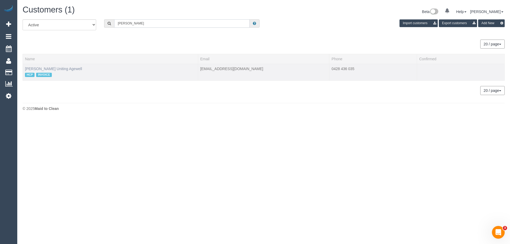
type input "roger hughes"
click at [43, 70] on link "Roger Hughes Uniting Agewell" at bounding box center [53, 69] width 57 height 4
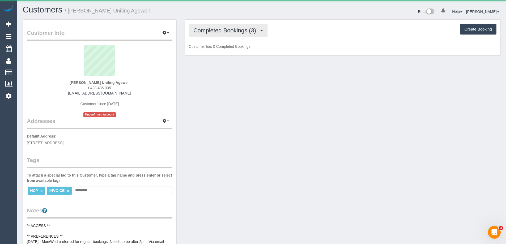
click at [213, 29] on span "Completed Bookings (3)" at bounding box center [225, 30] width 65 height 7
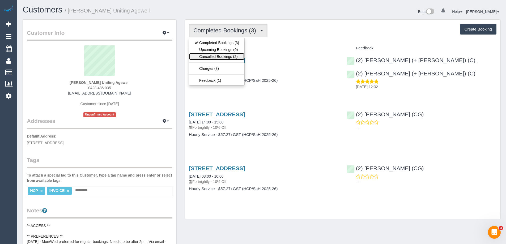
click at [226, 58] on link "Cancelled Bookings (2)" at bounding box center [216, 56] width 55 height 7
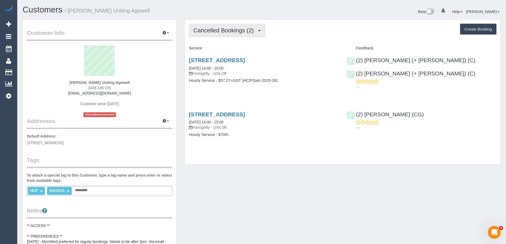
click at [211, 29] on span "Cancelled Bookings (2)" at bounding box center [224, 30] width 63 height 7
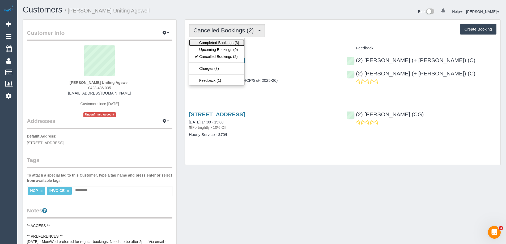
click at [209, 40] on link "Completed Bookings (3)" at bounding box center [216, 42] width 55 height 7
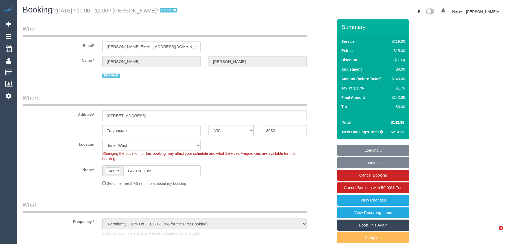
select select "VIC"
select select "string:stripe-pm_1RbDmU2GScqysDRVzEepCjbA"
select select "spot1"
select select "number:27"
select select "number:14"
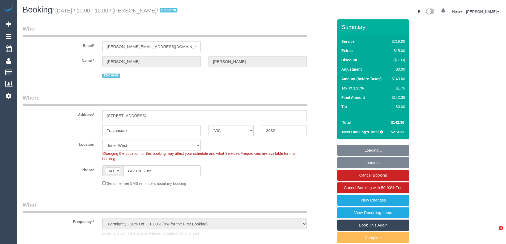
select select "number:19"
select select "number:24"
select select "number:35"
select select "number:26"
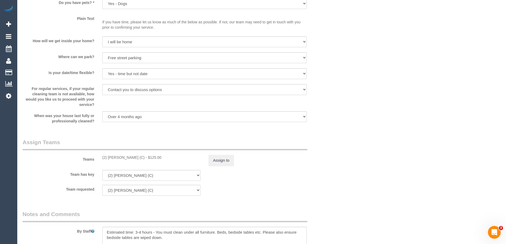
scroll to position [823, 0]
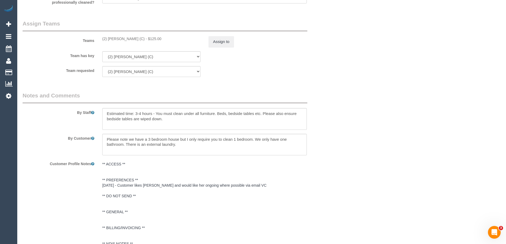
drag, startPoint x: 261, startPoint y: 132, endPoint x: 242, endPoint y: 90, distance: 45.4
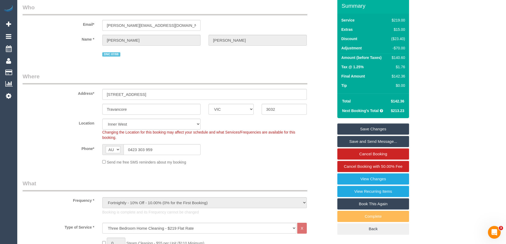
scroll to position [0, 0]
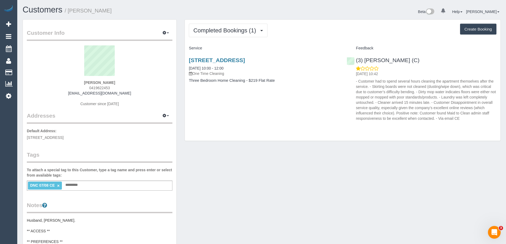
drag, startPoint x: 110, startPoint y: 86, endPoint x: 82, endPoint y: 85, distance: 27.6
click at [82, 85] on div "[PERSON_NAME] 0419622453 [EMAIL_ADDRESS][DOMAIN_NAME] Customer since [DATE]" at bounding box center [99, 78] width 145 height 66
copy span "0419622453"
click at [118, 83] on div "[PERSON_NAME] 0419622453 [EMAIL_ADDRESS][DOMAIN_NAME] Customer since [DATE]" at bounding box center [99, 78] width 145 height 66
drag, startPoint x: 122, startPoint y: 83, endPoint x: 73, endPoint y: 80, distance: 49.4
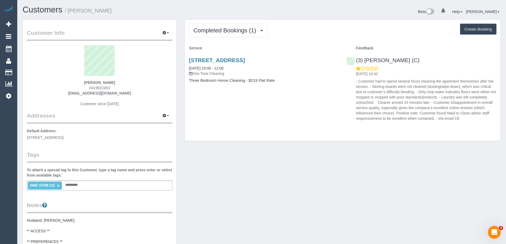
click at [73, 80] on div "[PERSON_NAME] 0419622453 [EMAIL_ADDRESS][DOMAIN_NAME] Customer since [DATE]" at bounding box center [99, 78] width 145 height 66
copy strong "[PERSON_NAME]"
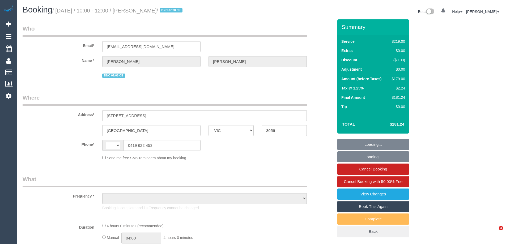
select select "VIC"
select select "string:AU"
select select "string:stripe-pm_1RsM5B2GScqysDRVccpkzUQr"
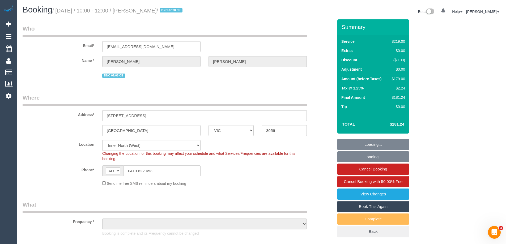
select select "object:644"
select select "spot1"
select select "number:28"
select select "number:14"
select select "number:18"
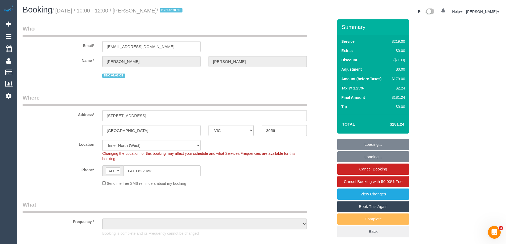
select select "number:25"
select select "number:11"
select select "object:1665"
drag, startPoint x: 398, startPoint y: 78, endPoint x: 488, endPoint y: 67, distance: 90.9
click at [398, 78] on div "$179.00" at bounding box center [396, 78] width 15 height 5
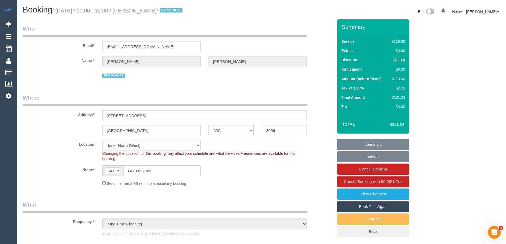
click at [398, 78] on div "$179.00" at bounding box center [396, 78] width 15 height 5
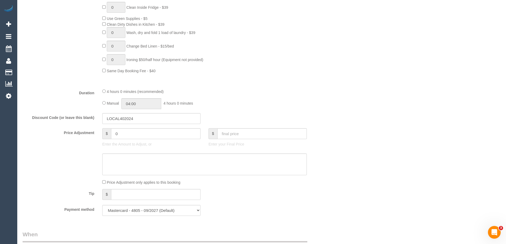
scroll to position [425, 0]
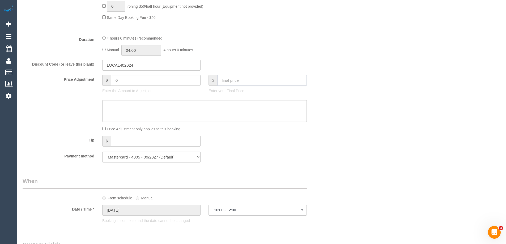
click at [231, 77] on input "text" at bounding box center [261, 80] width 89 height 11
type input "125"
click at [235, 113] on textarea at bounding box center [204, 111] width 204 height 22
type input "-55.54"
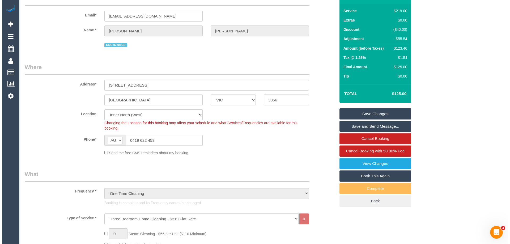
scroll to position [0, 0]
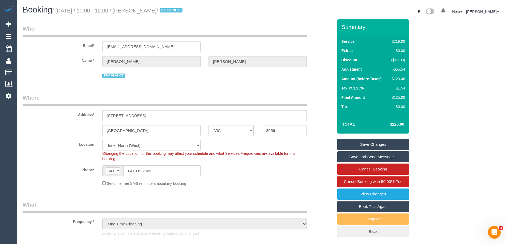
type textarea "30% discount to resolve complaints - CE"
click at [354, 146] on link "Save Changes" at bounding box center [373, 144] width 72 height 11
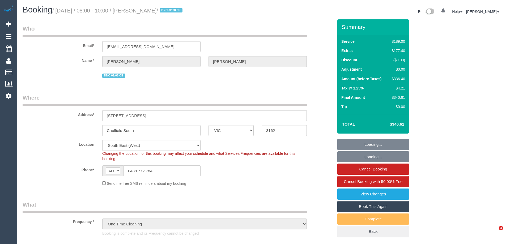
select select "VIC"
select select "object:1305"
select select "spot1"
select select "number:32"
select select "number:14"
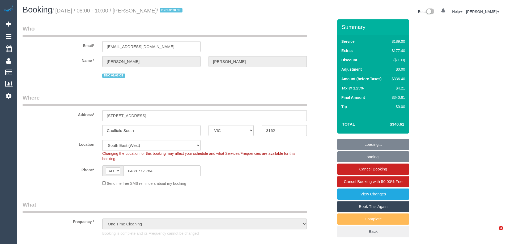
select select "number:19"
select select "number:24"
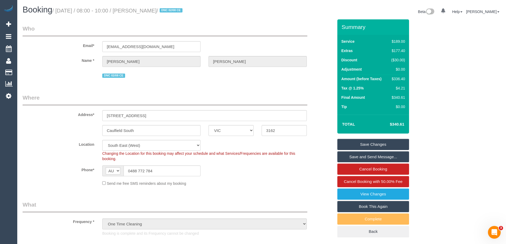
click at [396, 79] on div "$336.40" at bounding box center [397, 78] width 16 height 5
copy div "336.40"
drag, startPoint x: 164, startPoint y: 170, endPoint x: 35, endPoint y: 162, distance: 129.0
click at [108, 168] on div "AF AL DZ AD AO AI AQ AG AR AM AW AU AT AZ BS BH BD BB BY BE BZ BJ BM BT BO BA B…" at bounding box center [151, 170] width 98 height 11
